Goal: Information Seeking & Learning: Check status

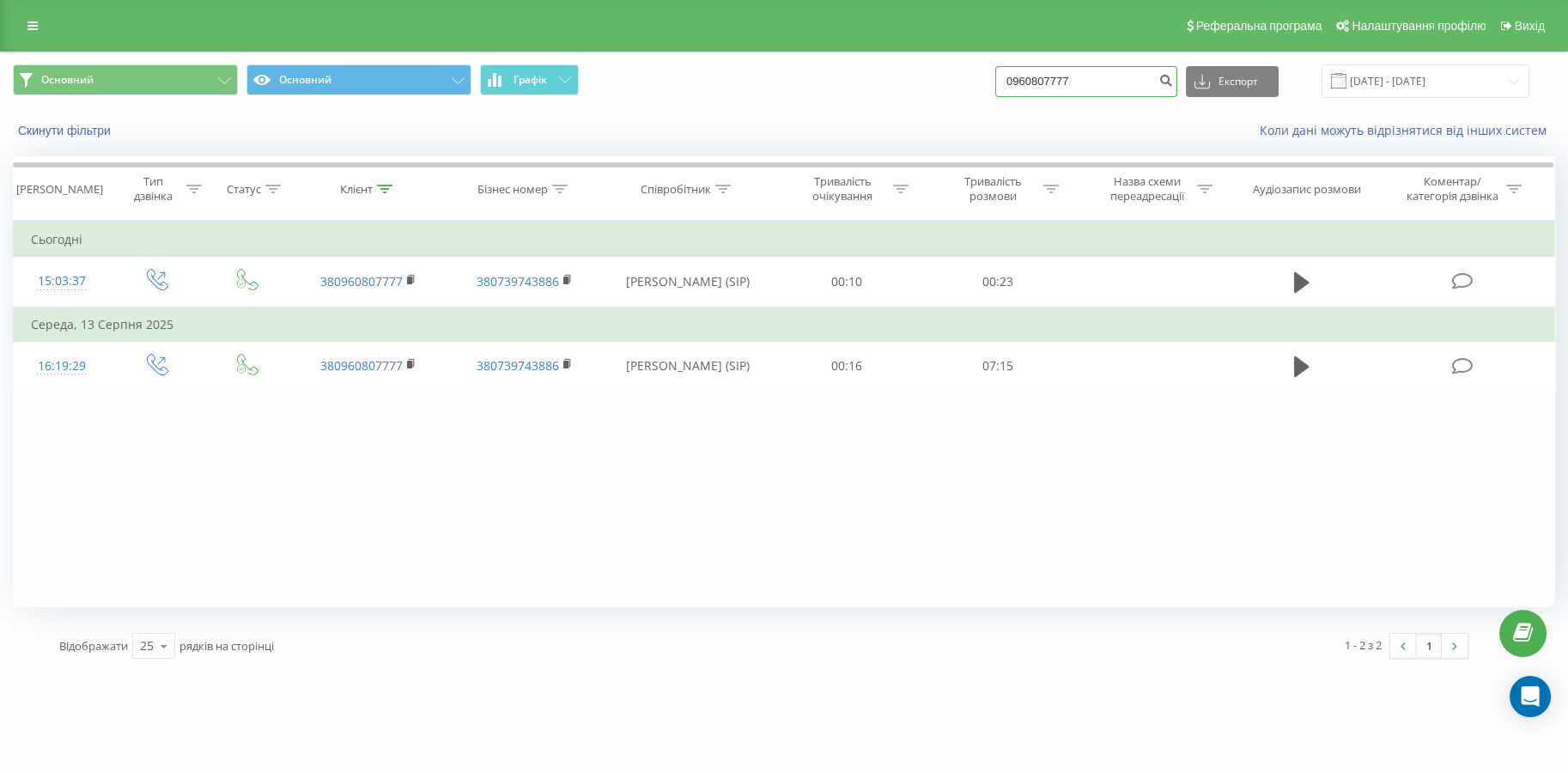
drag, startPoint x: 1118, startPoint y: 77, endPoint x: 718, endPoint y: 66, distance: 400.2
click at [698, 73] on div "Основний Основний Графік 0960807777 Експорт .csv .xls .xlsx 19.05.2025 - 19.08.…" at bounding box center [784, 81] width 1542 height 34
paste input "674914196"
type input "0674914196"
click at [1173, 80] on icon "submit" at bounding box center [1166, 78] width 14 height 11
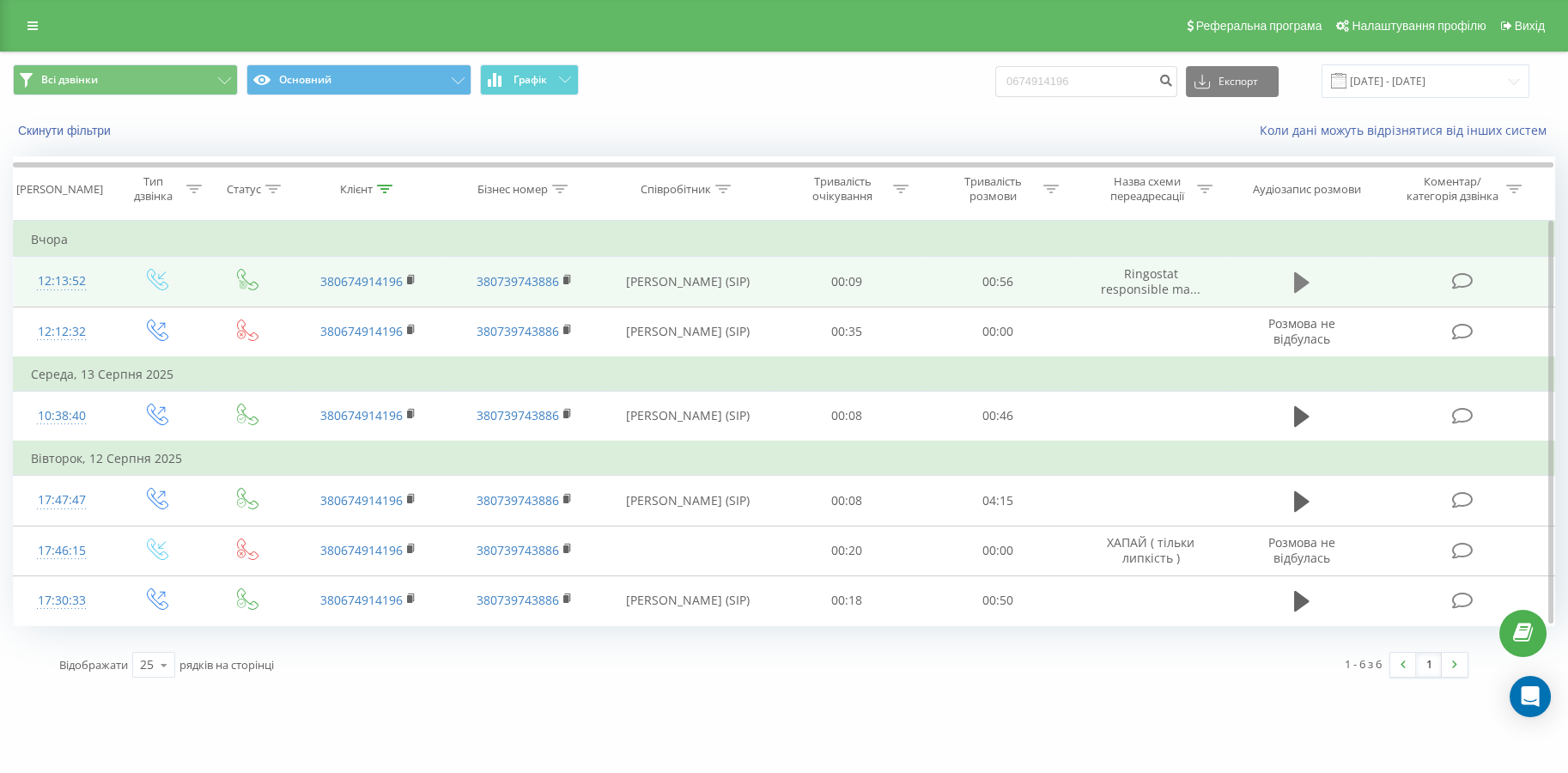
click at [1302, 287] on icon at bounding box center [1301, 282] width 15 height 24
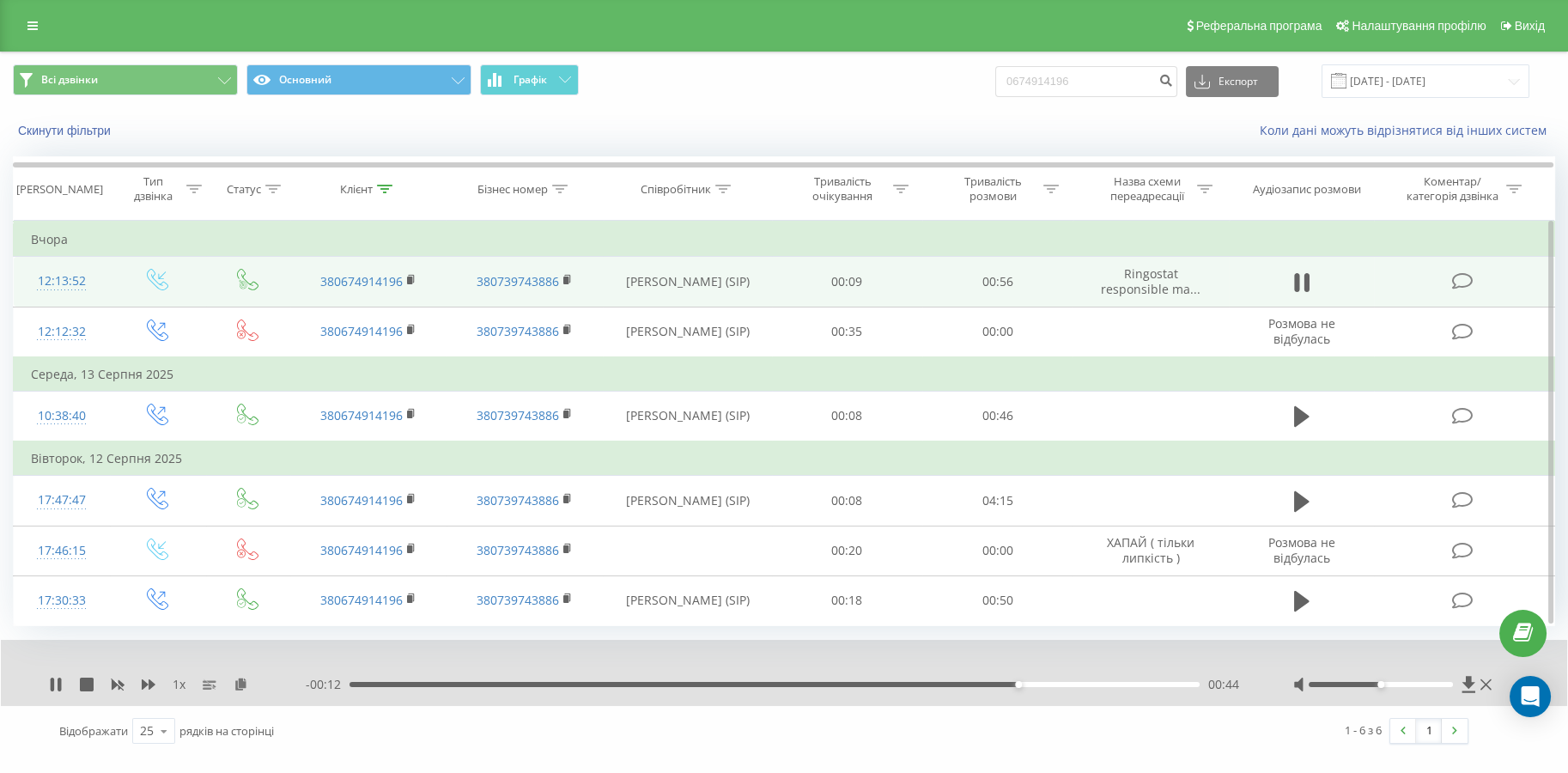
click at [62, 692] on div "1 x - 00:12 00:44 00:44" at bounding box center [784, 673] width 1566 height 66
click at [56, 688] on icon at bounding box center [55, 683] width 13 height 13
click at [977, 681] on div "00:45" at bounding box center [774, 684] width 850 height 5
click at [45, 687] on div "1 x - 00:57 00:00 00:00" at bounding box center [784, 673] width 1566 height 66
click at [51, 687] on icon at bounding box center [56, 683] width 11 height 13
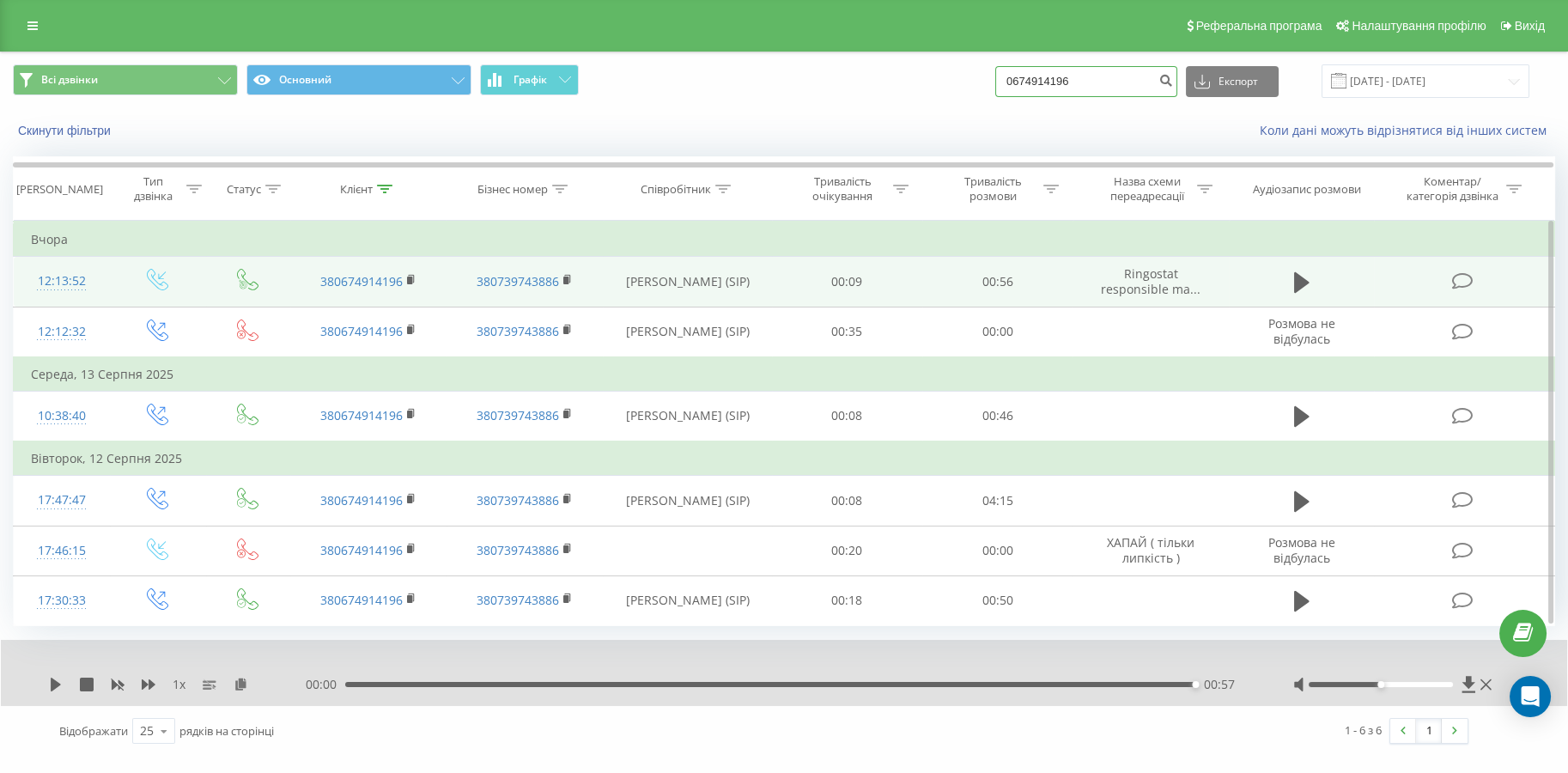
drag, startPoint x: 1064, startPoint y: 85, endPoint x: 1123, endPoint y: 91, distance: 59.3
click at [824, 80] on div "Всі дзвінки Основний Графік 0674914196 Експорт .csv .xls .xlsx 19.05.2025 - 19.…" at bounding box center [784, 81] width 1542 height 34
paste input "969949458"
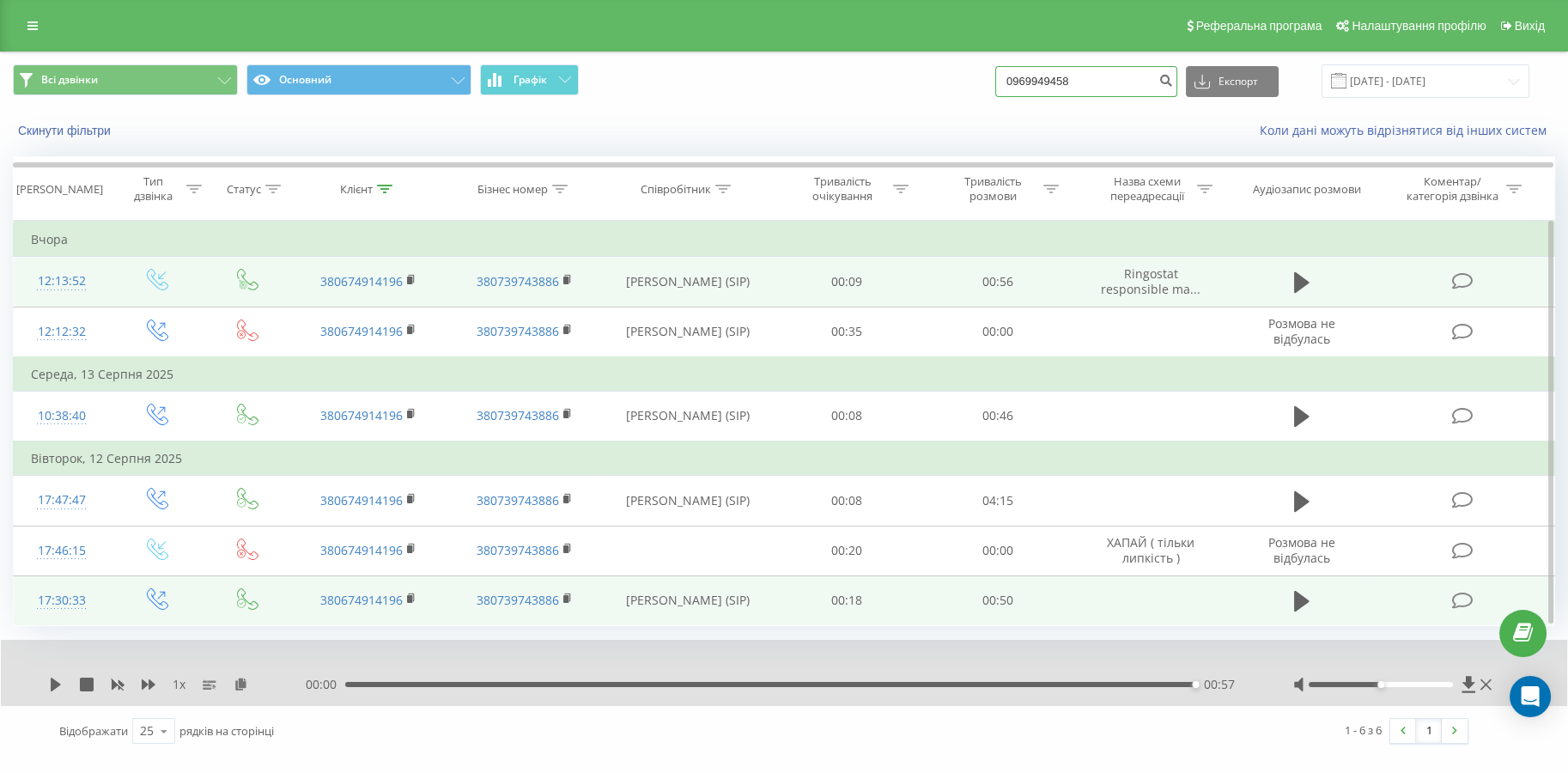
type input "0969949458"
click at [1173, 79] on icon "submit" at bounding box center [1166, 78] width 14 height 11
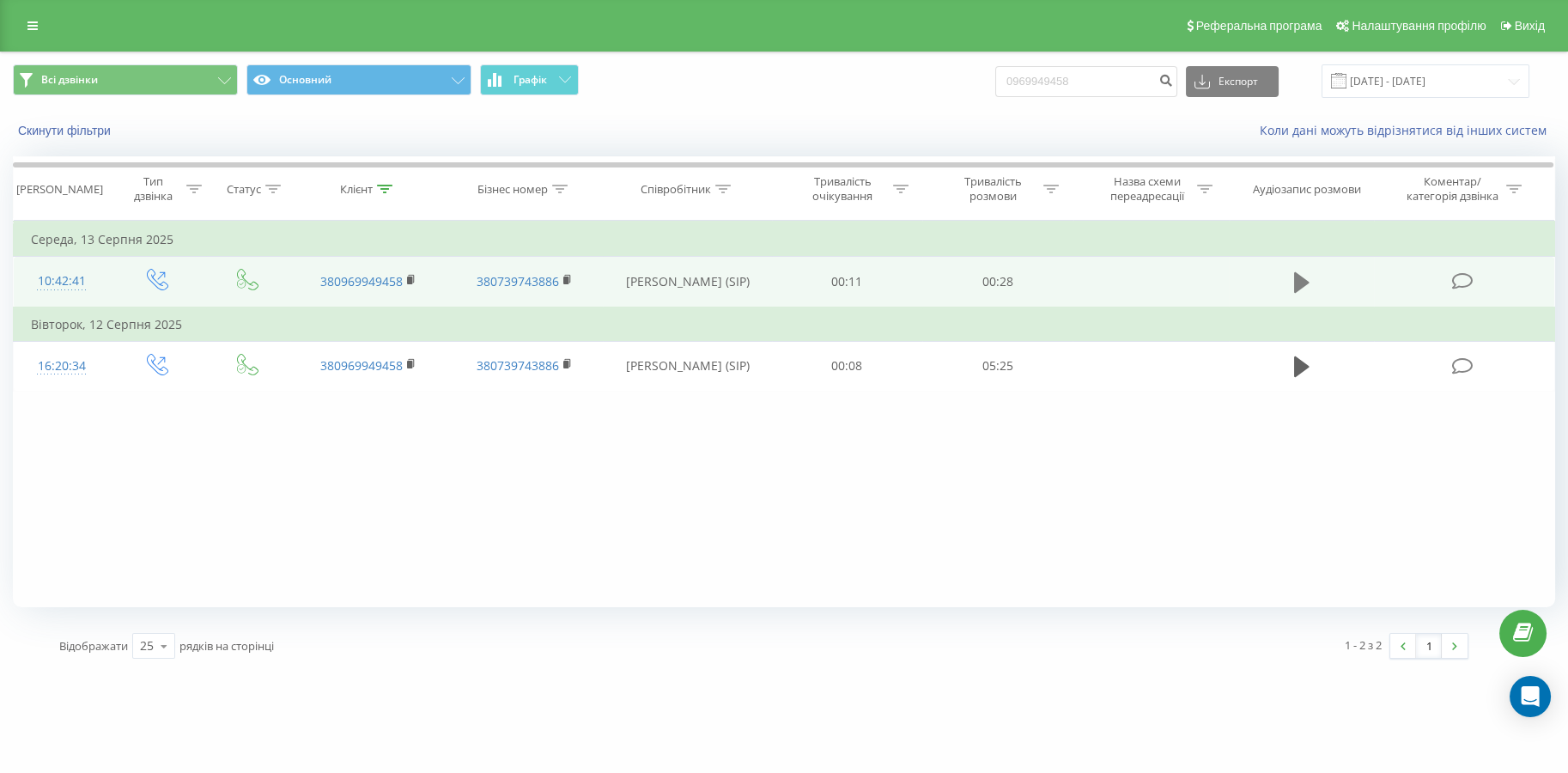
click at [1299, 273] on icon at bounding box center [1301, 282] width 15 height 24
